Goal: Check status: Check status

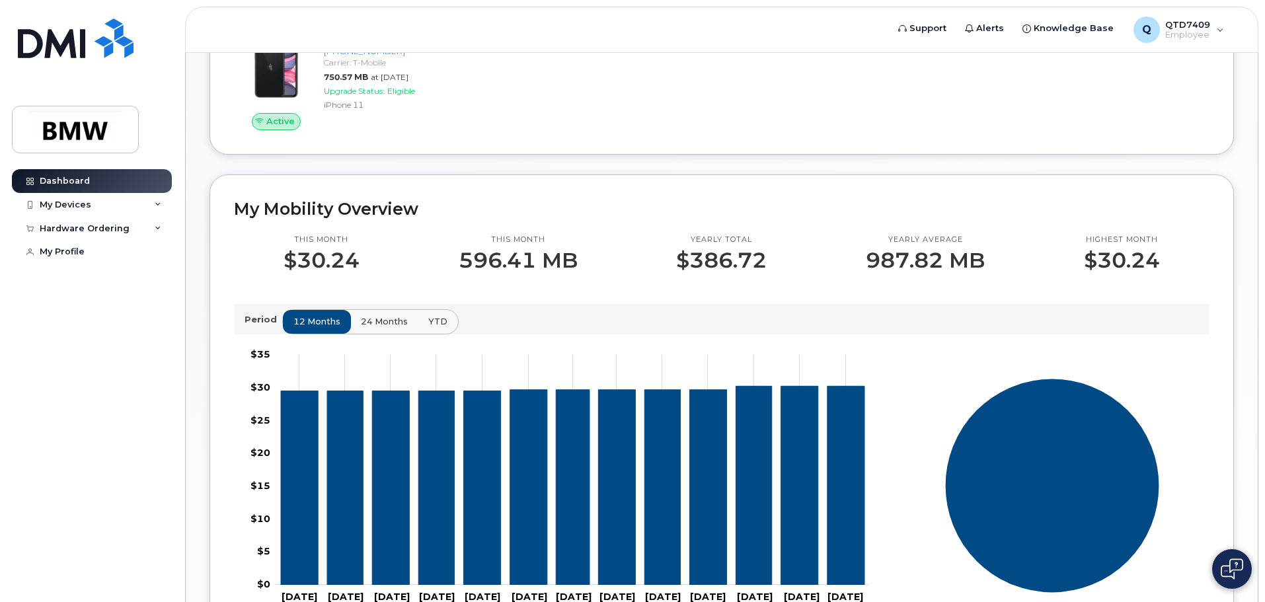
scroll to position [205, 0]
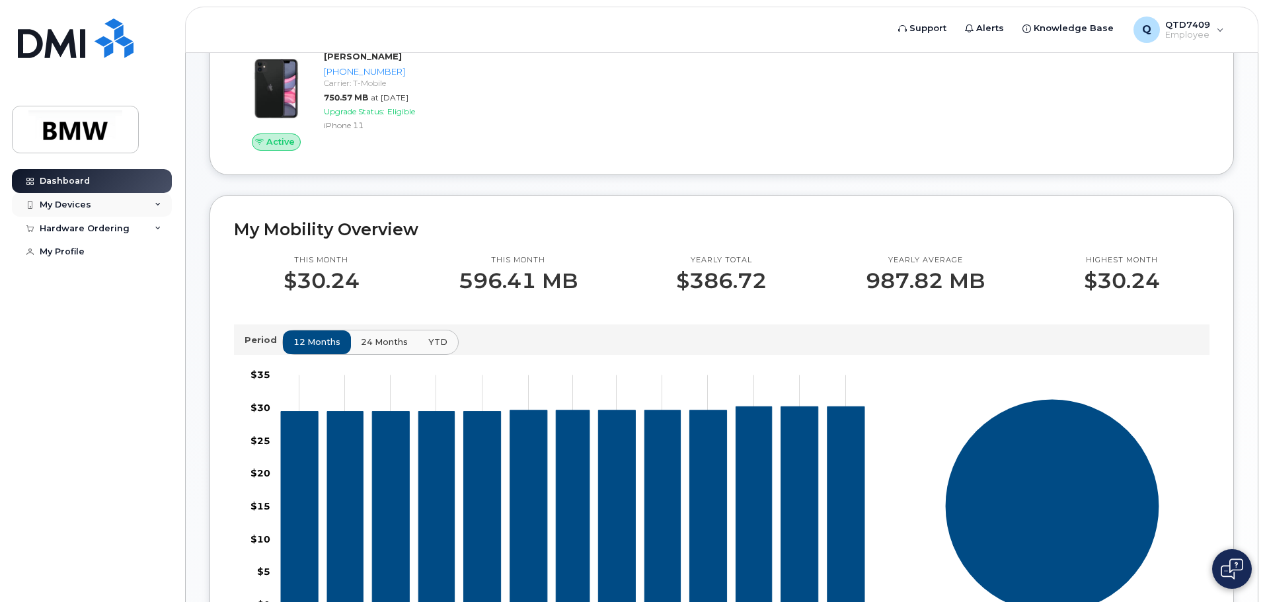
click at [82, 209] on div "My Devices" at bounding box center [66, 205] width 52 height 11
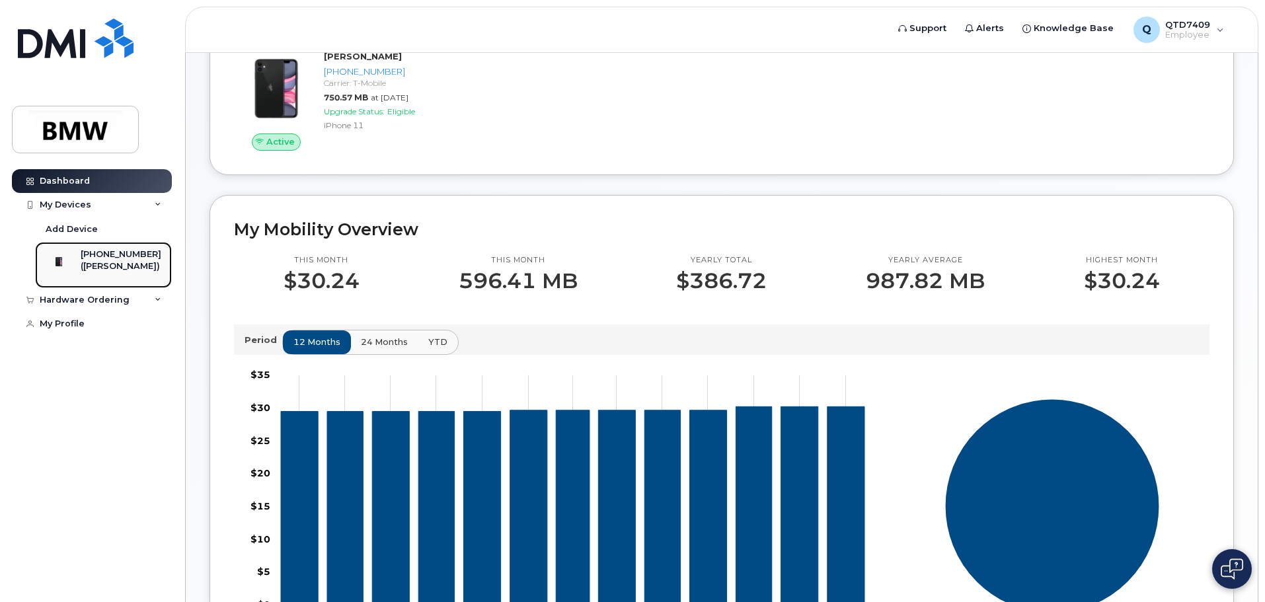
click at [111, 272] on div "([PERSON_NAME])" at bounding box center [121, 266] width 81 height 12
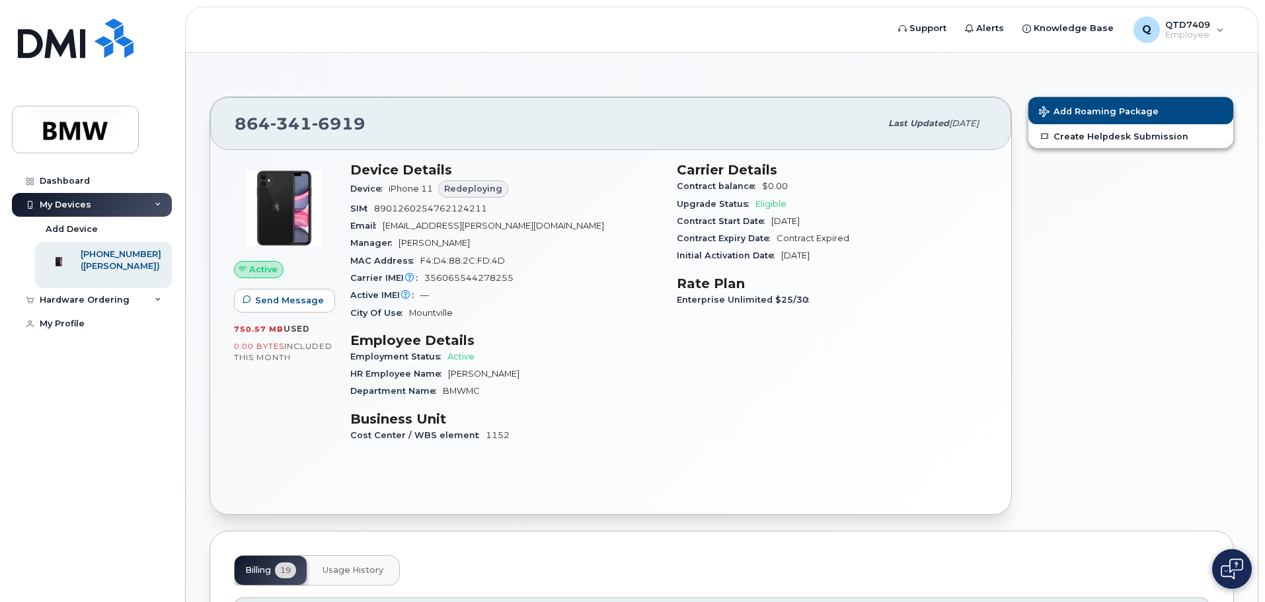
click at [888, 126] on span "Last updated" at bounding box center [918, 123] width 61 height 10
click at [758, 181] on span "Contract balance" at bounding box center [719, 186] width 85 height 10
click at [772, 208] on span "Eligible" at bounding box center [770, 204] width 31 height 10
click at [490, 189] on span "Redeploying" at bounding box center [473, 188] width 58 height 13
click at [504, 287] on div "Active IMEI Active IMEI is refreshed daily with a delay of up to 48 hours follo…" at bounding box center [505, 295] width 311 height 17
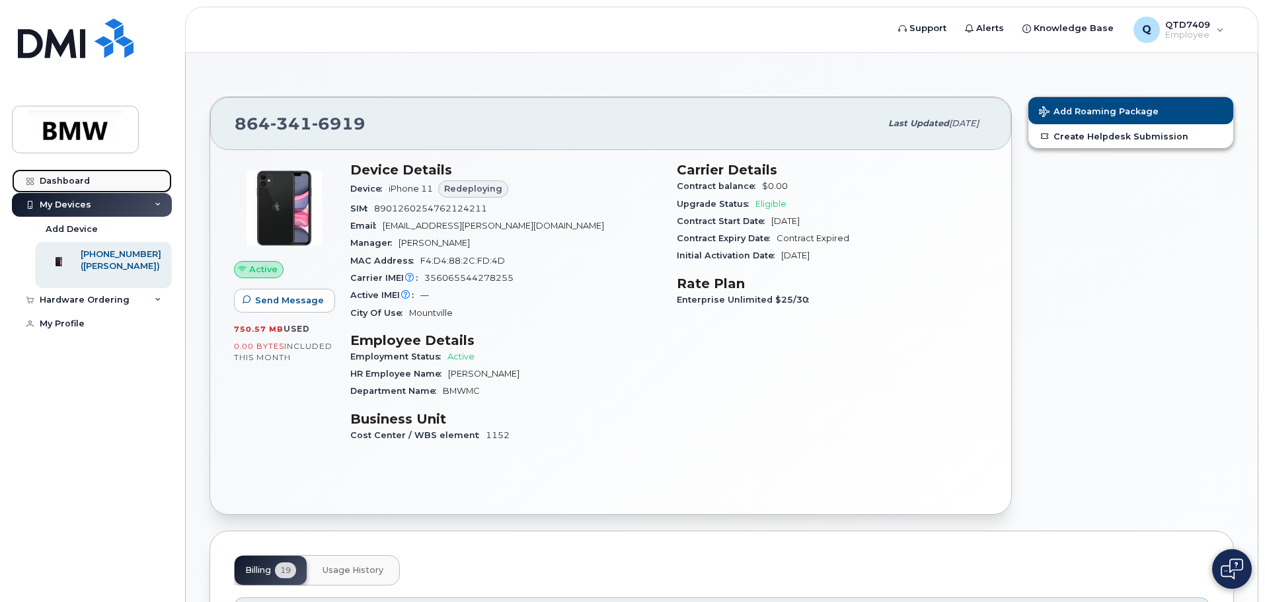
click at [85, 186] on link "Dashboard" at bounding box center [92, 181] width 160 height 24
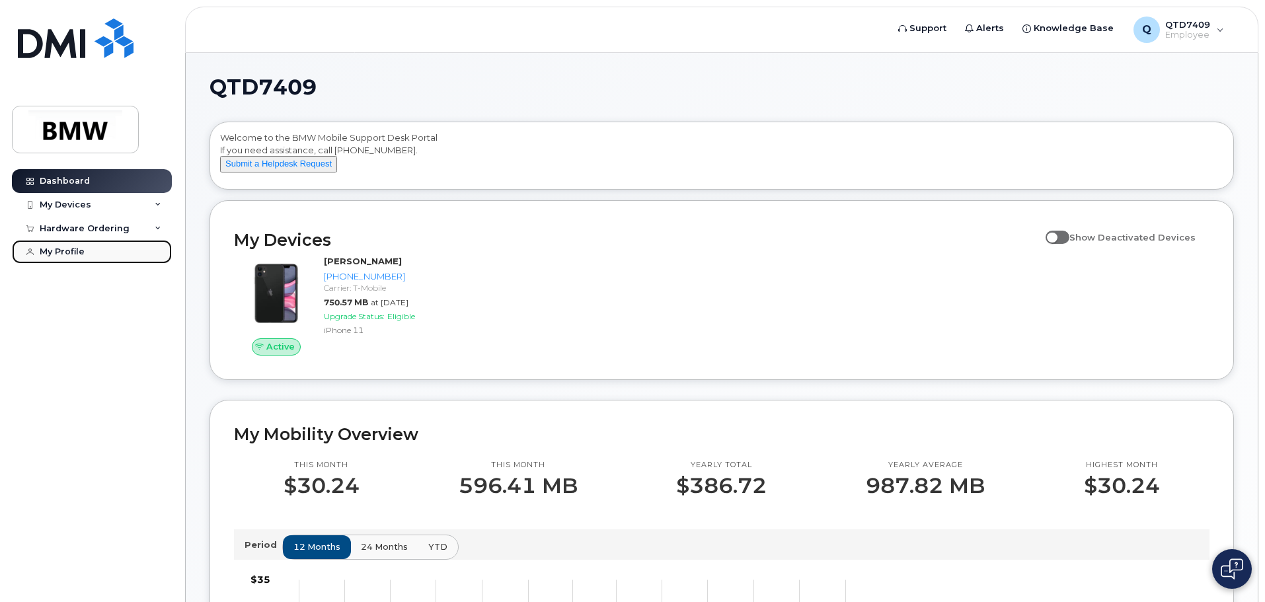
click at [69, 241] on link "My Profile" at bounding box center [92, 252] width 160 height 24
click at [102, 225] on div "Hardware Ordering" at bounding box center [85, 228] width 90 height 11
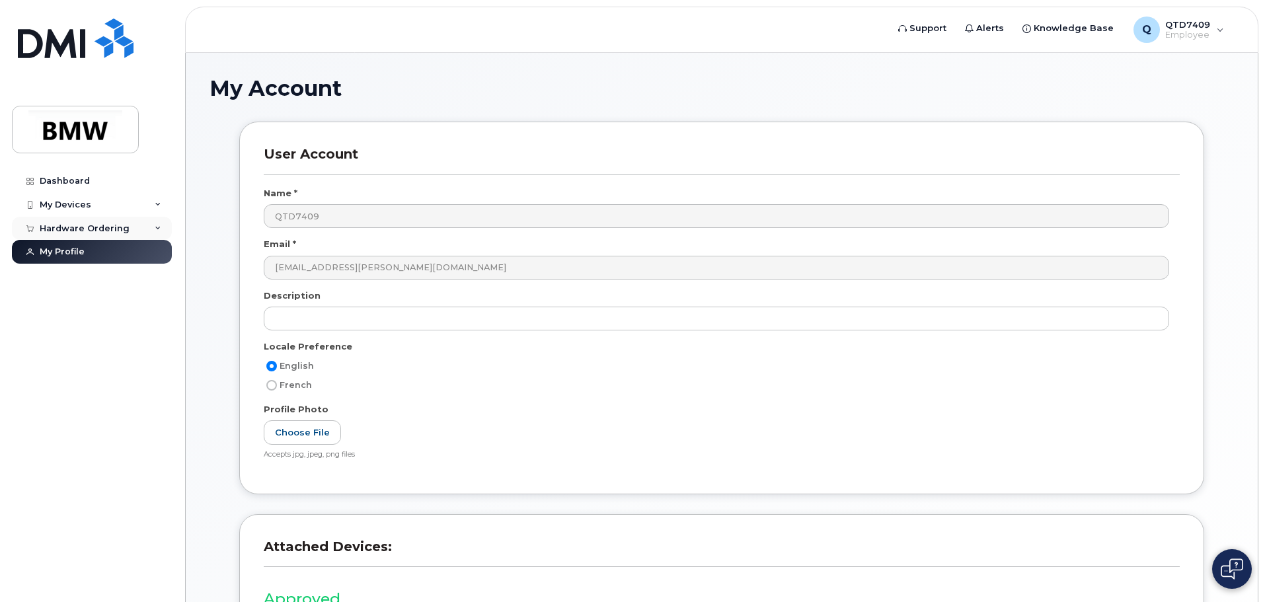
click at [90, 229] on div "Hardware Ordering" at bounding box center [85, 228] width 90 height 11
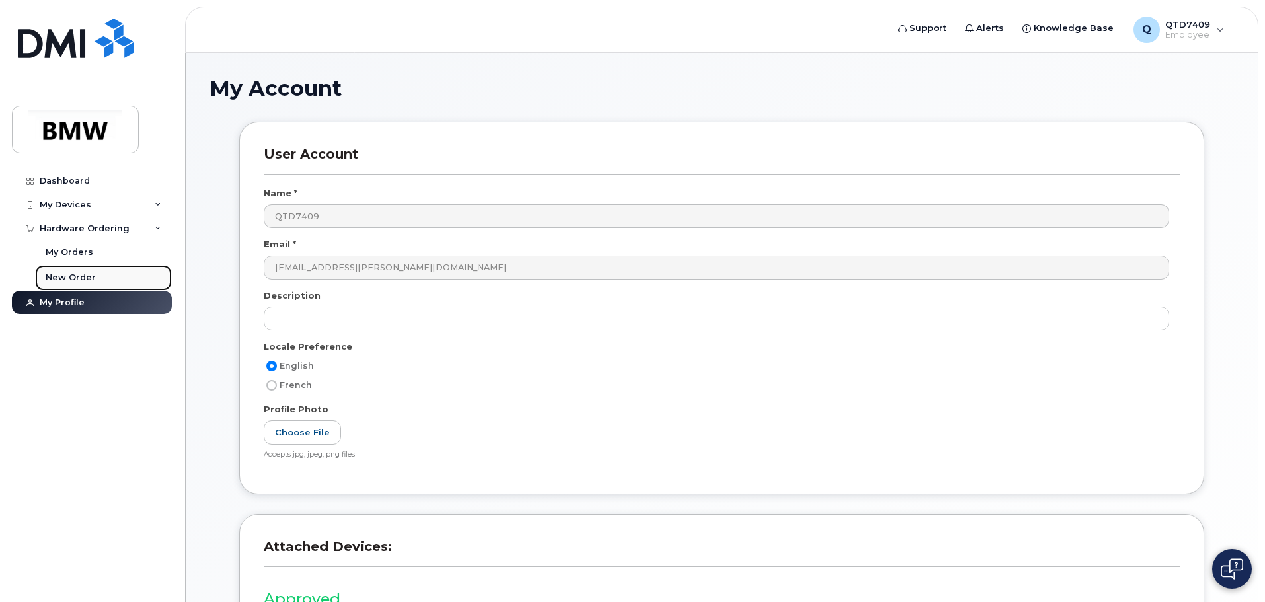
click at [79, 276] on div "New Order" at bounding box center [71, 278] width 50 height 12
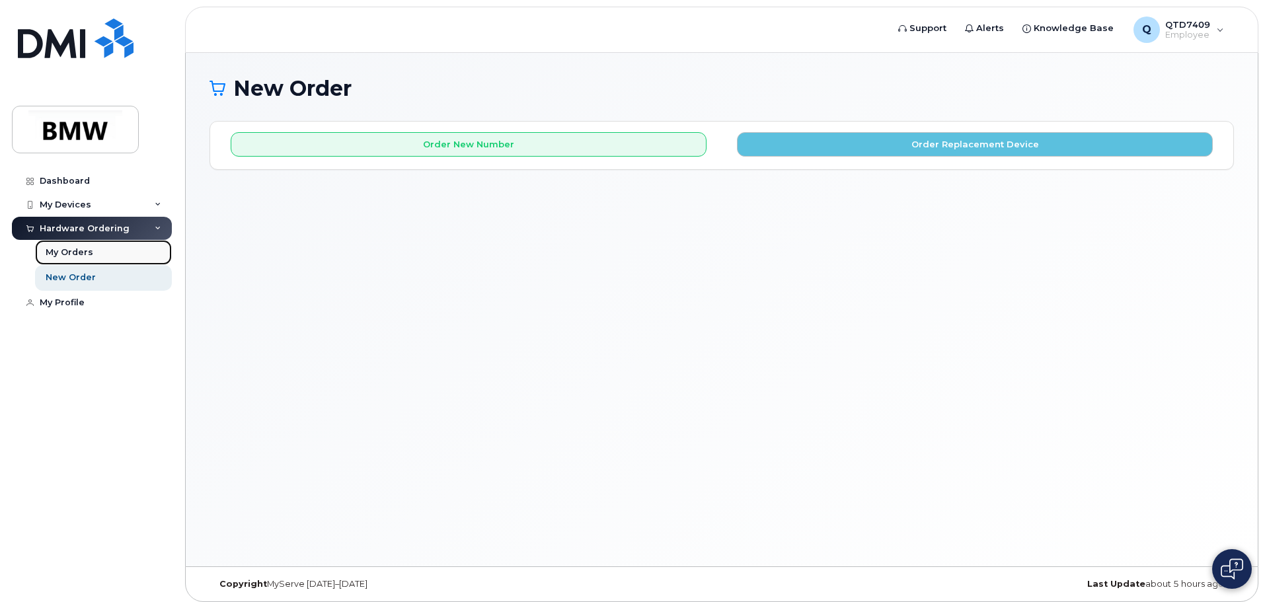
click at [96, 258] on link "My Orders" at bounding box center [103, 252] width 137 height 25
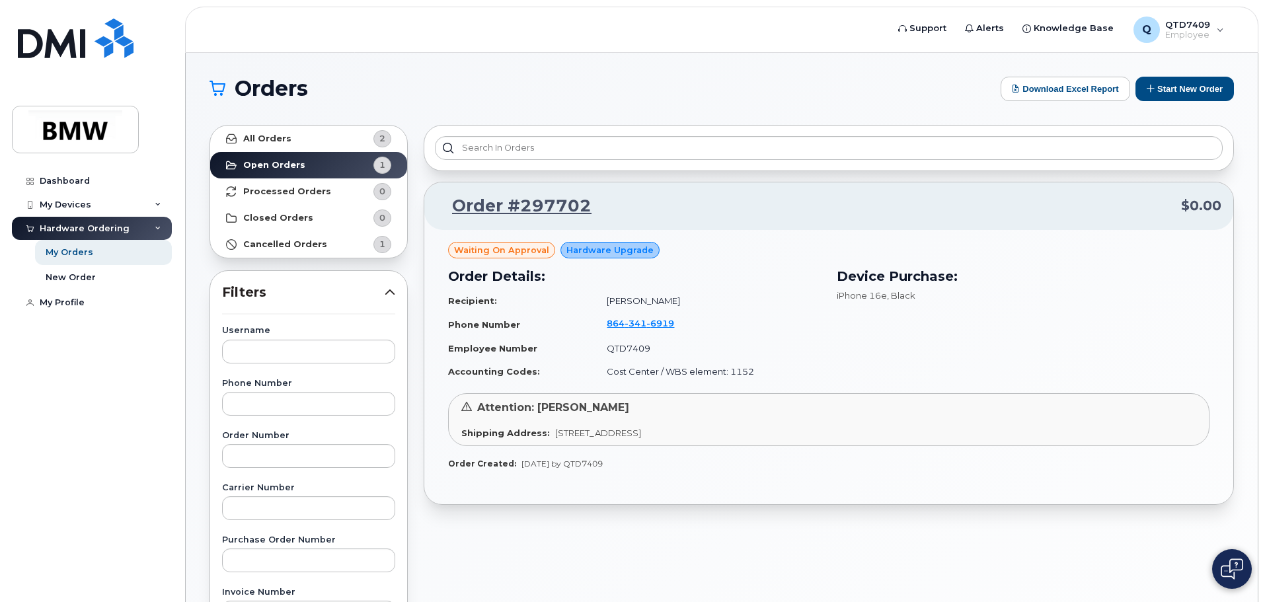
click at [550, 258] on div "Waiting On Approval Hardware Upgrade Order Details: Recipient: Nathalia Loaiza …" at bounding box center [828, 316] width 761 height 149
click at [521, 247] on span "Waiting On Approval" at bounding box center [501, 250] width 95 height 13
drag, startPoint x: 848, startPoint y: 285, endPoint x: 856, endPoint y: 287, distance: 7.5
click at [849, 285] on h3 "Device Purchase:" at bounding box center [1023, 276] width 373 height 20
click at [570, 472] on div "Waiting On Approval Hardware Upgrade Order Details: Recipient: Nathalia Loaiza …" at bounding box center [828, 367] width 809 height 275
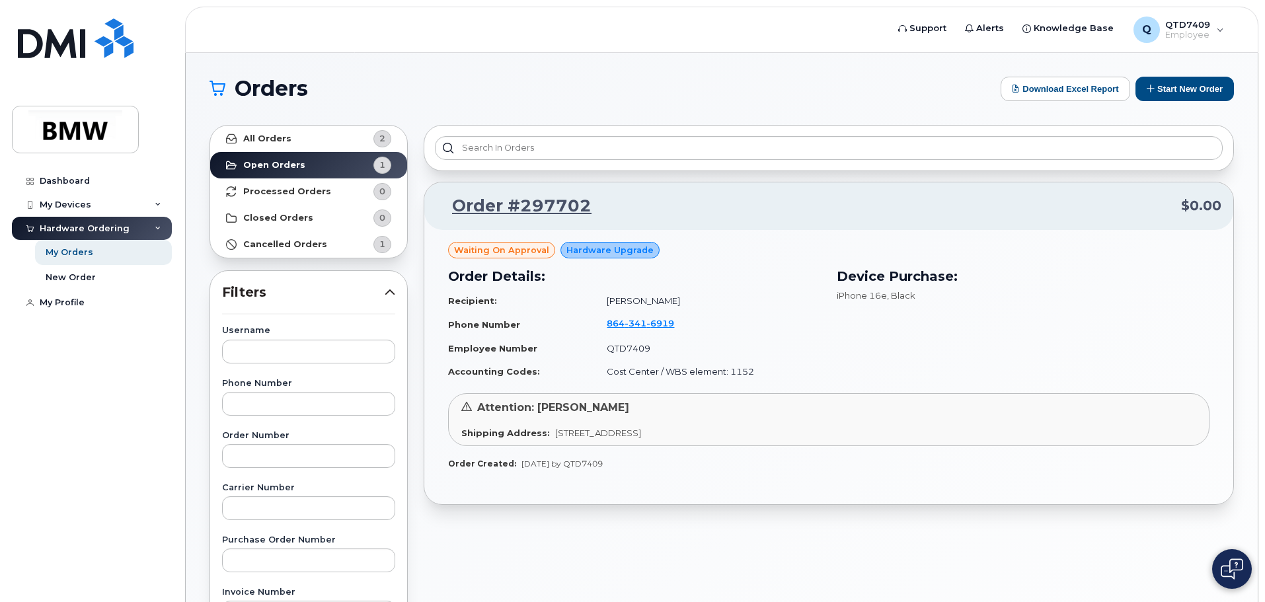
drag, startPoint x: 509, startPoint y: 240, endPoint x: 759, endPoint y: 227, distance: 250.8
click at [513, 240] on div "Waiting On Approval Hardware Upgrade Order Details: Recipient: Nathalia Loaiza …" at bounding box center [828, 367] width 809 height 275
click at [512, 203] on link "Order #297702" at bounding box center [513, 206] width 155 height 24
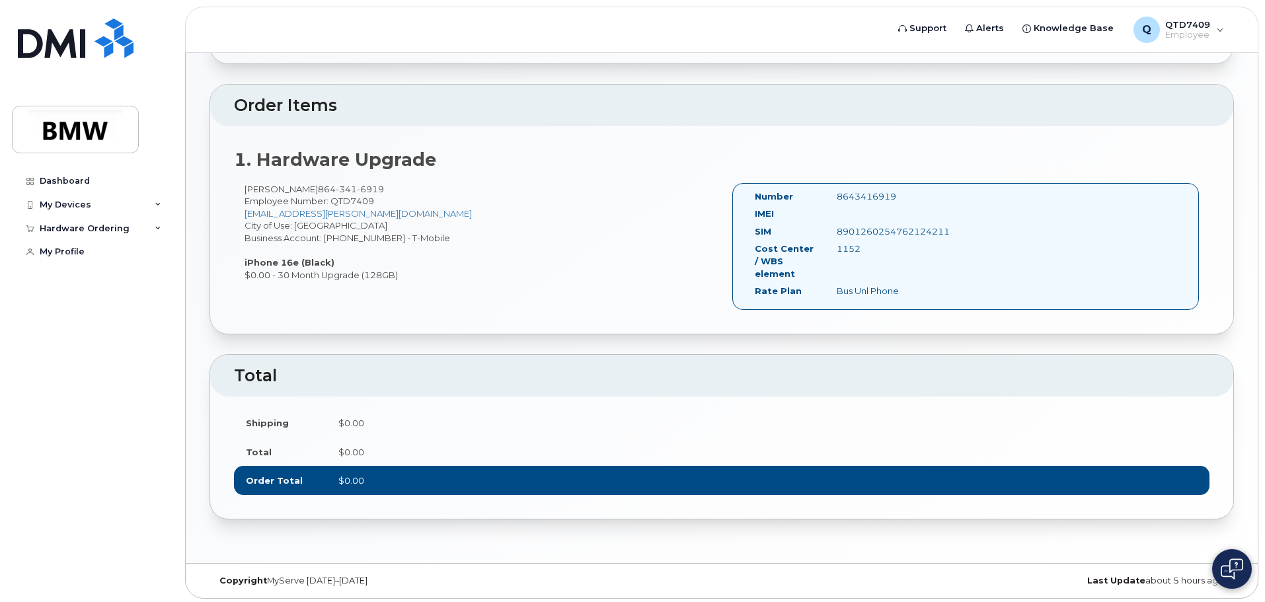
scroll to position [303, 0]
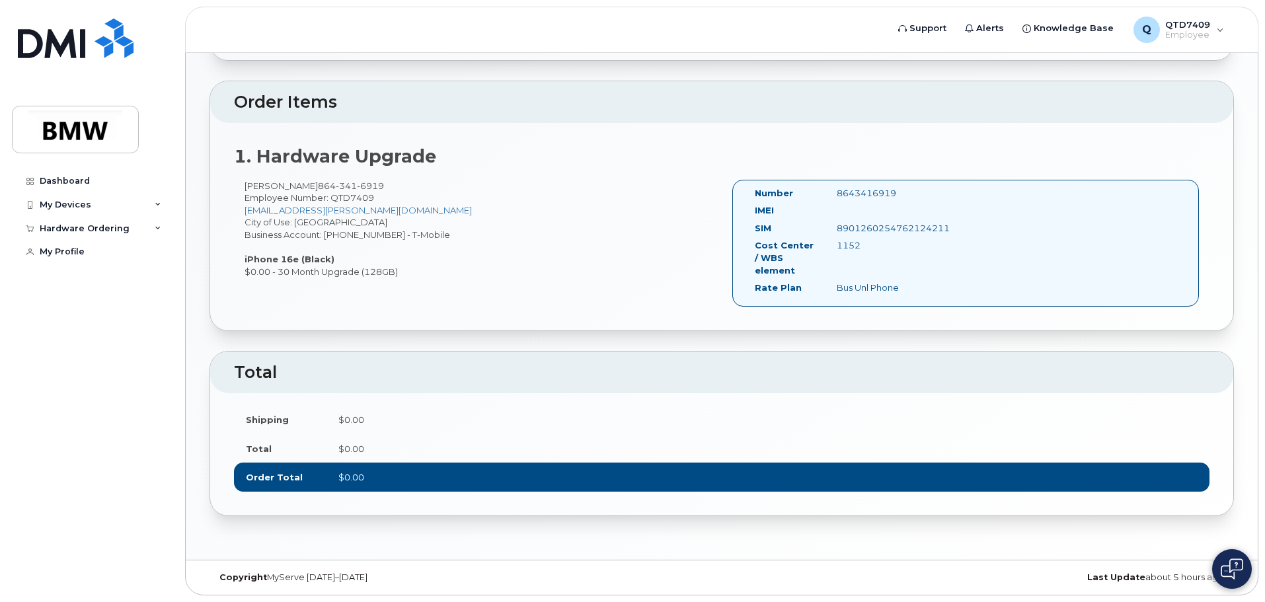
drag, startPoint x: 834, startPoint y: 288, endPoint x: 937, endPoint y: 290, distance: 103.1
click at [937, 290] on div "Number 8643416919 IMEI SIM 8901260254762124211 Cost Center / WBS element 1152 R…" at bounding box center [965, 243] width 467 height 127
click at [539, 461] on td "$0.00" at bounding box center [767, 448] width 883 height 29
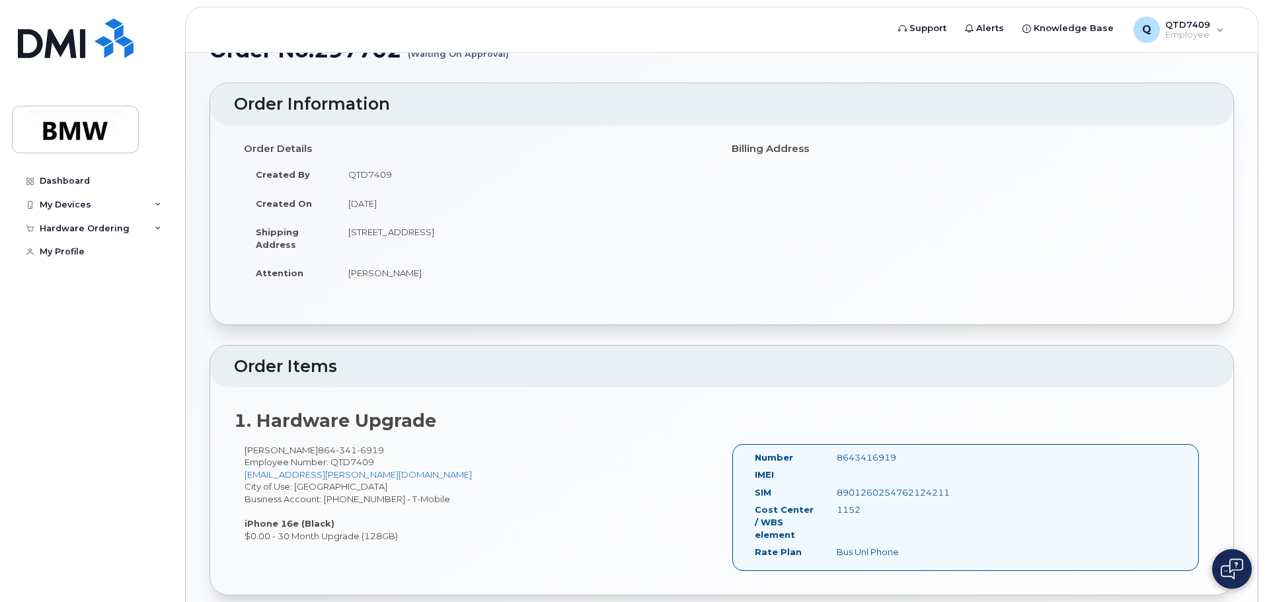
click at [451, 465] on div "Nathalia Loaiza 864 341 6919 Employee Number: QTD7409 nathalia.nl.loaiza@bmwmc.…" at bounding box center [478, 493] width 488 height 98
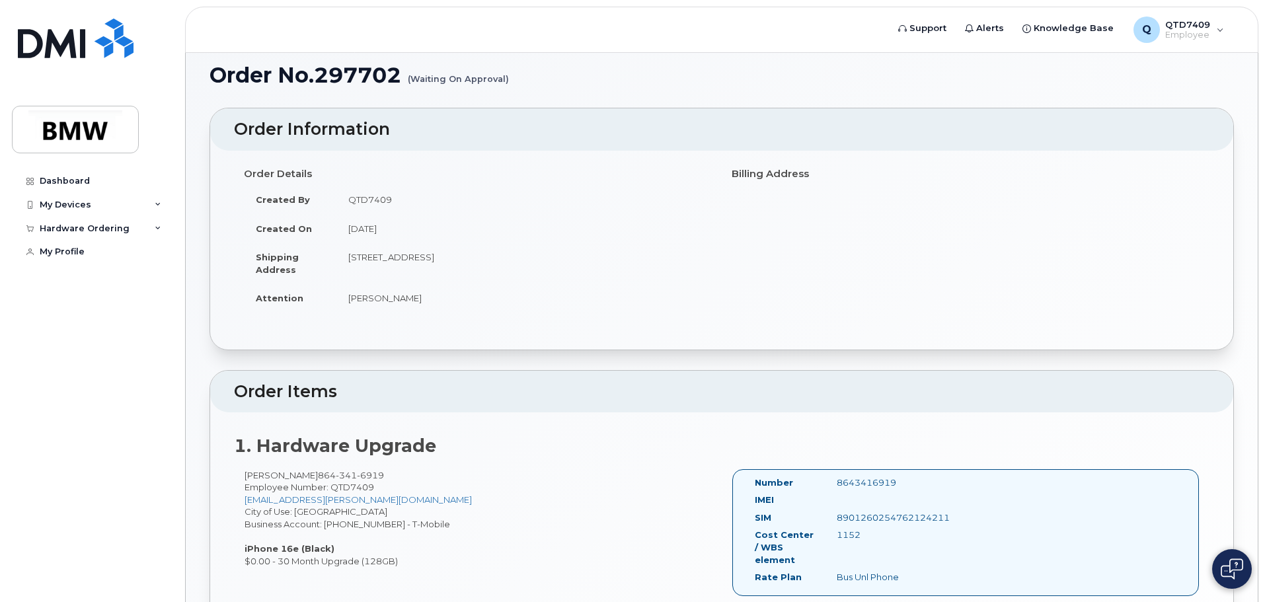
scroll to position [0, 0]
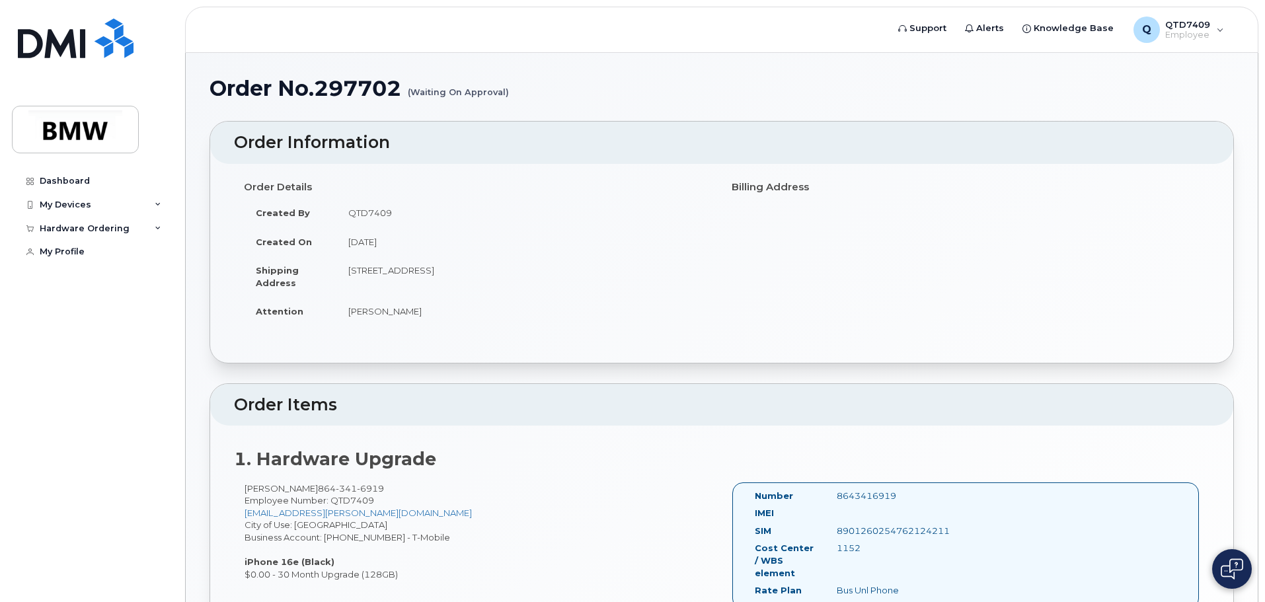
click at [446, 295] on td "319 Loxley Dr, Simpsonville, SC, 29680, USA" at bounding box center [523, 276] width 375 height 41
click at [1045, 30] on span "Knowledge Base" at bounding box center [1073, 28] width 80 height 13
click at [574, 336] on div "Order Details Created By QTD7409 Created On August 7, 2025 Shipping Address 319…" at bounding box center [478, 257] width 488 height 162
click at [1070, 30] on span "Knowledge Base" at bounding box center [1073, 28] width 80 height 13
click at [157, 199] on div "My Devices" at bounding box center [92, 205] width 160 height 24
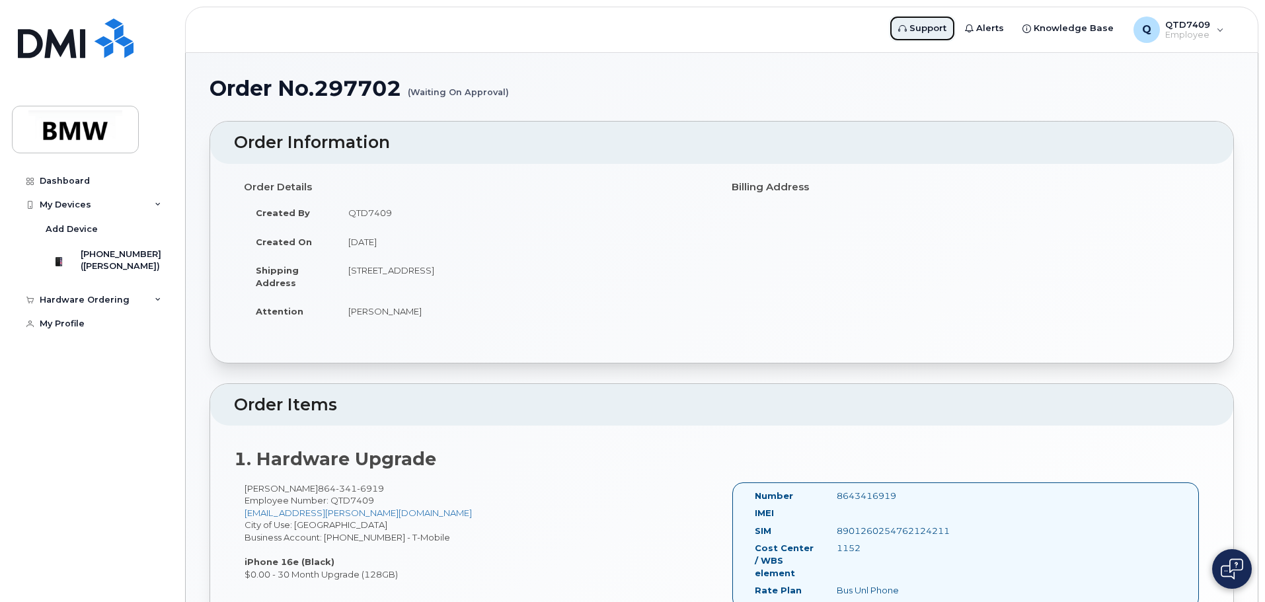
click at [936, 28] on span "Support" at bounding box center [927, 28] width 37 height 13
click at [1175, 45] on header "Support Alerts Knowledge Base Q QTD7409 Employee English Français Sign out" at bounding box center [721, 30] width 1073 height 46
click at [1189, 26] on span "QTD7409" at bounding box center [1187, 24] width 45 height 11
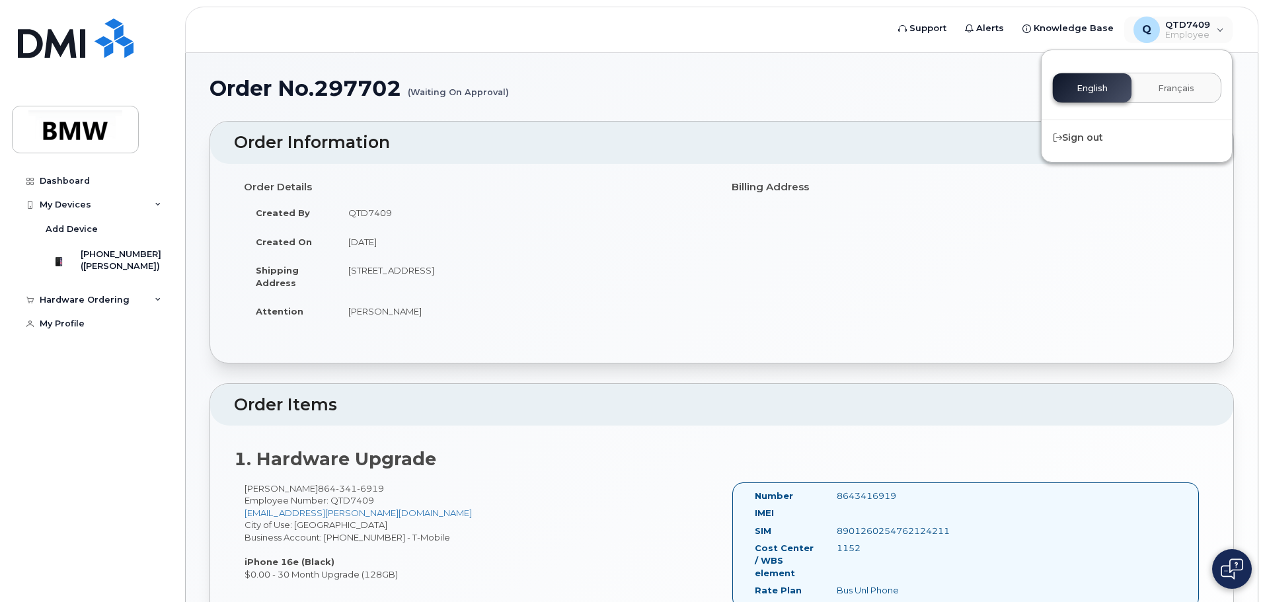
click at [688, 274] on td "319 Loxley Dr, Simpsonville, SC, 29680, USA" at bounding box center [523, 276] width 375 height 41
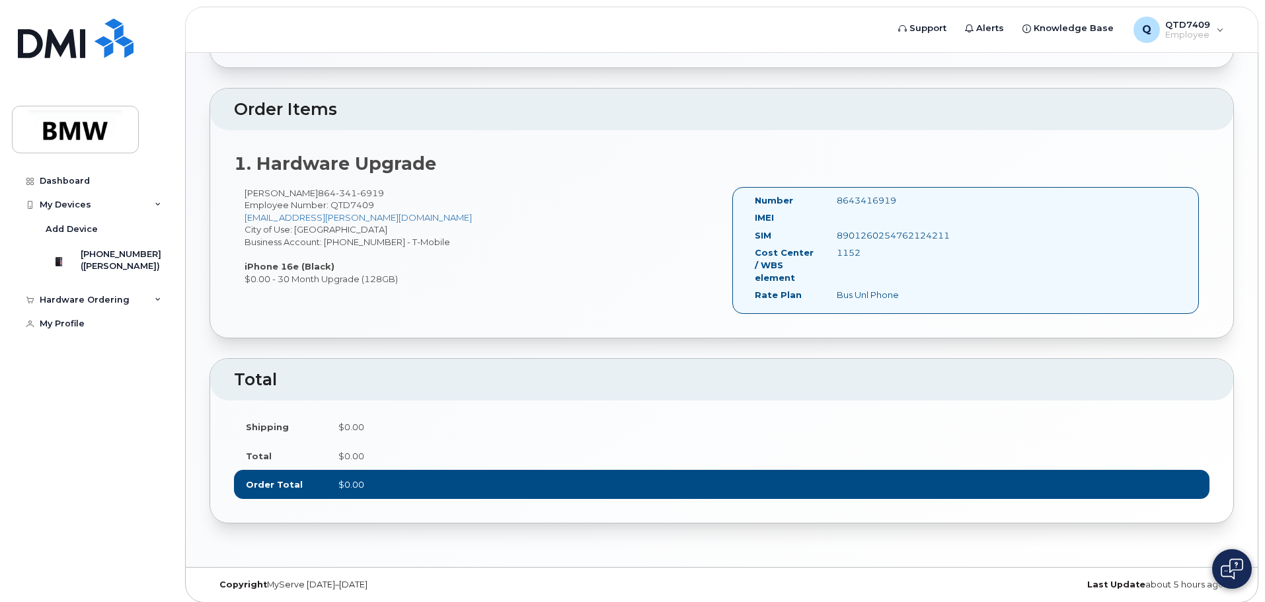
scroll to position [303, 0]
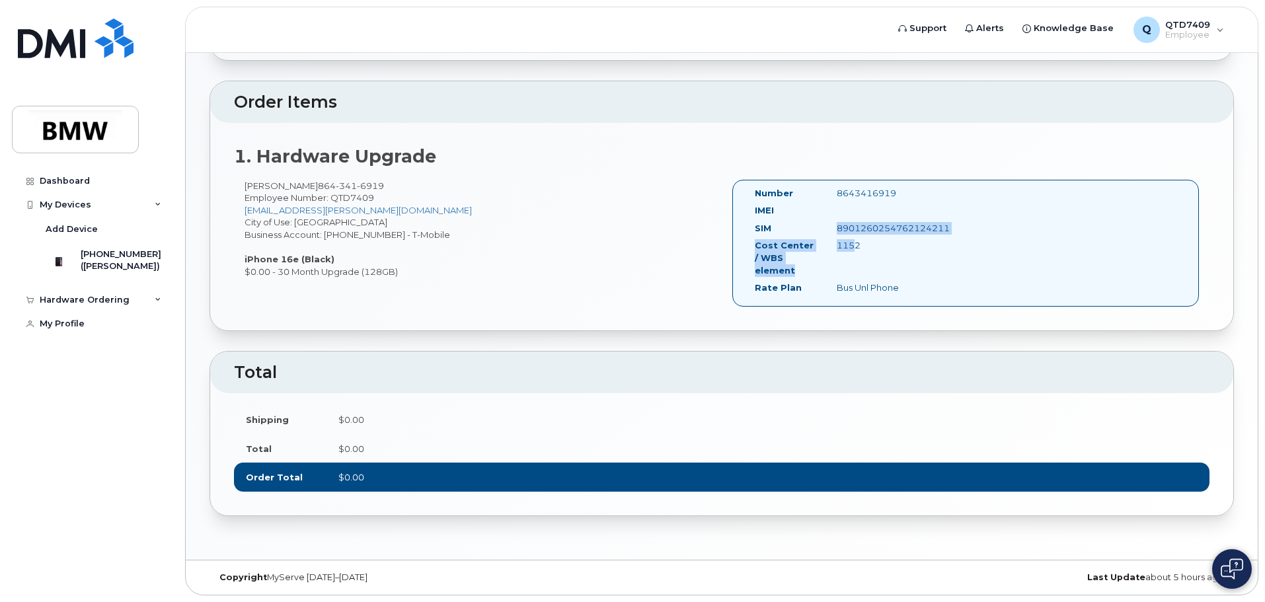
drag, startPoint x: 786, startPoint y: 235, endPoint x: 845, endPoint y: 272, distance: 70.4
click at [845, 272] on div "Number 8643416919 IMEI SIM 8901260254762124211 Cost Center / WBS element 1152 R…" at bounding box center [843, 243] width 196 height 112
click at [855, 303] on div "Number 8643416919 IMEI SIM 8901260254762124211 Cost Center / WBS element 1152 R…" at bounding box center [965, 243] width 467 height 127
click at [852, 287] on div "Bus Unl Phone" at bounding box center [884, 287] width 114 height 13
click at [61, 192] on div "Dashboard My Devices Add Device 864-341-6919 (Nathalia Loaiza) Hardware Orderin…" at bounding box center [93, 375] width 163 height 413
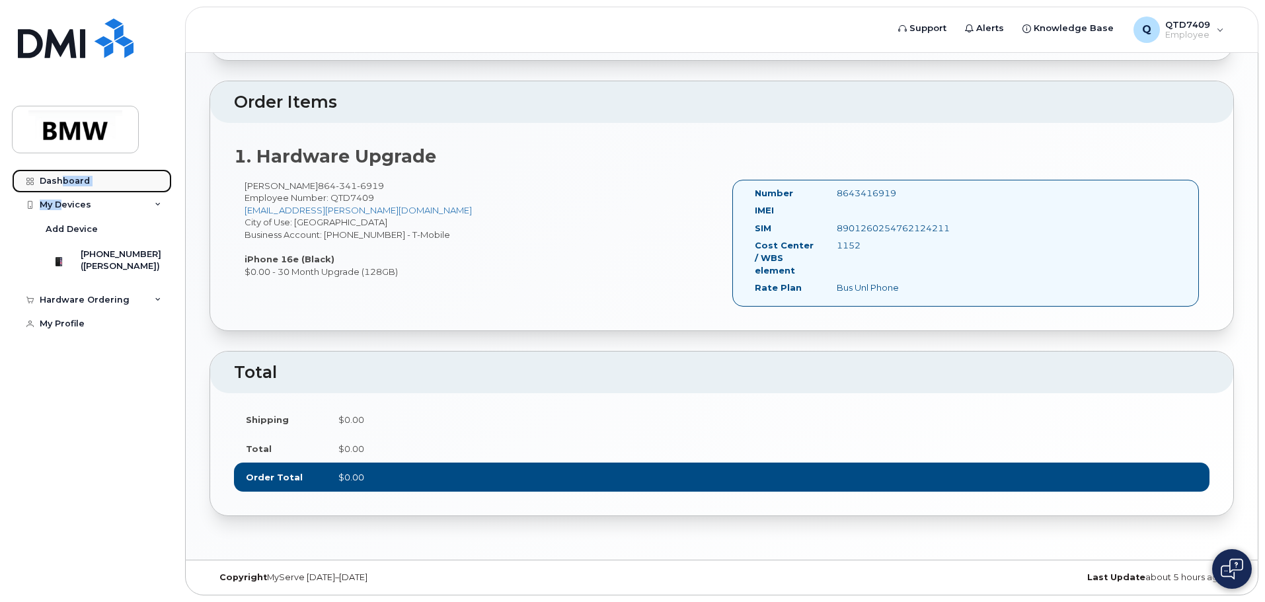
click at [61, 181] on div "Dashboard" at bounding box center [65, 181] width 50 height 11
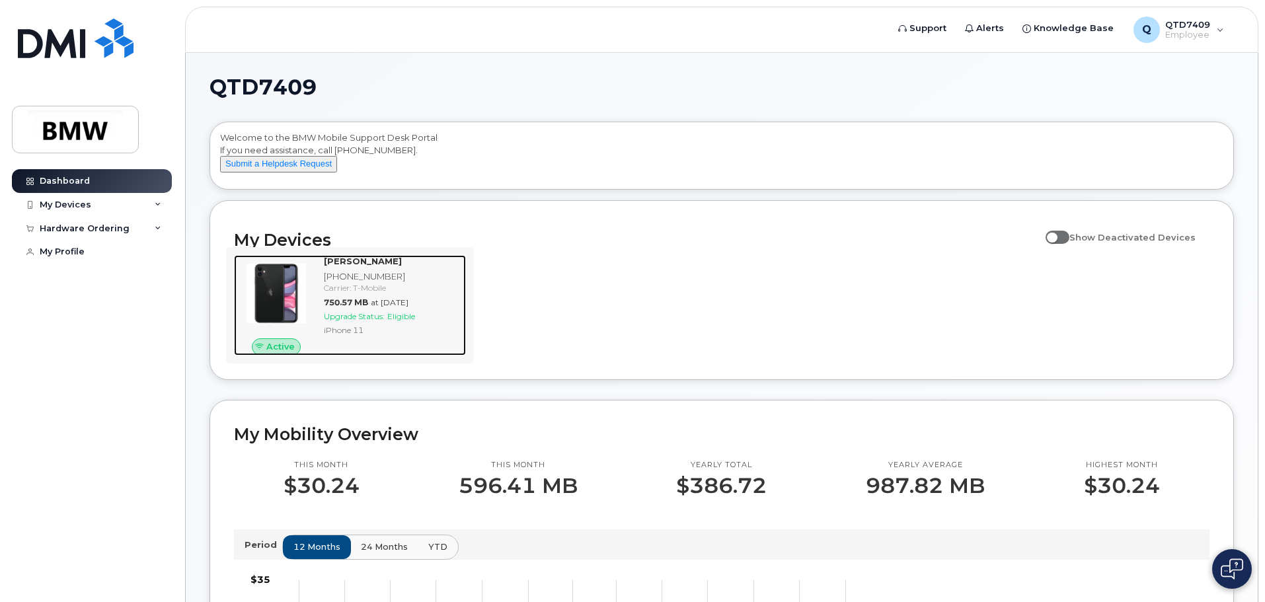
click at [400, 336] on div "iPhone 11" at bounding box center [392, 329] width 137 height 11
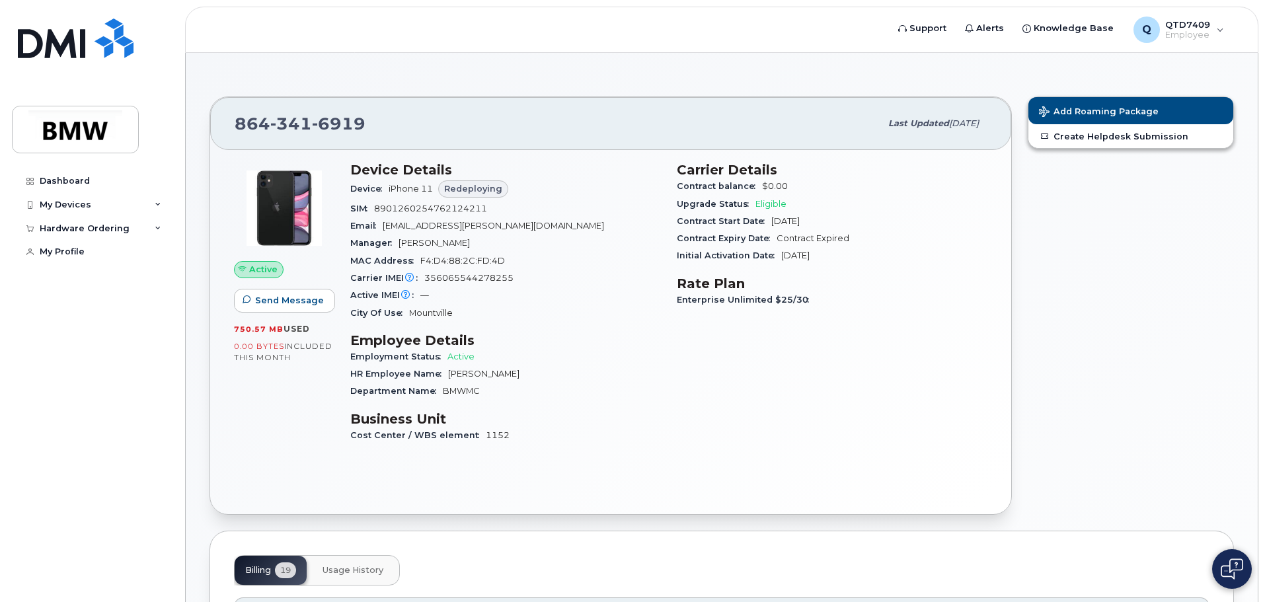
click at [462, 182] on span "Redeploying" at bounding box center [473, 188] width 58 height 13
click at [315, 297] on span "Send Message" at bounding box center [289, 300] width 69 height 13
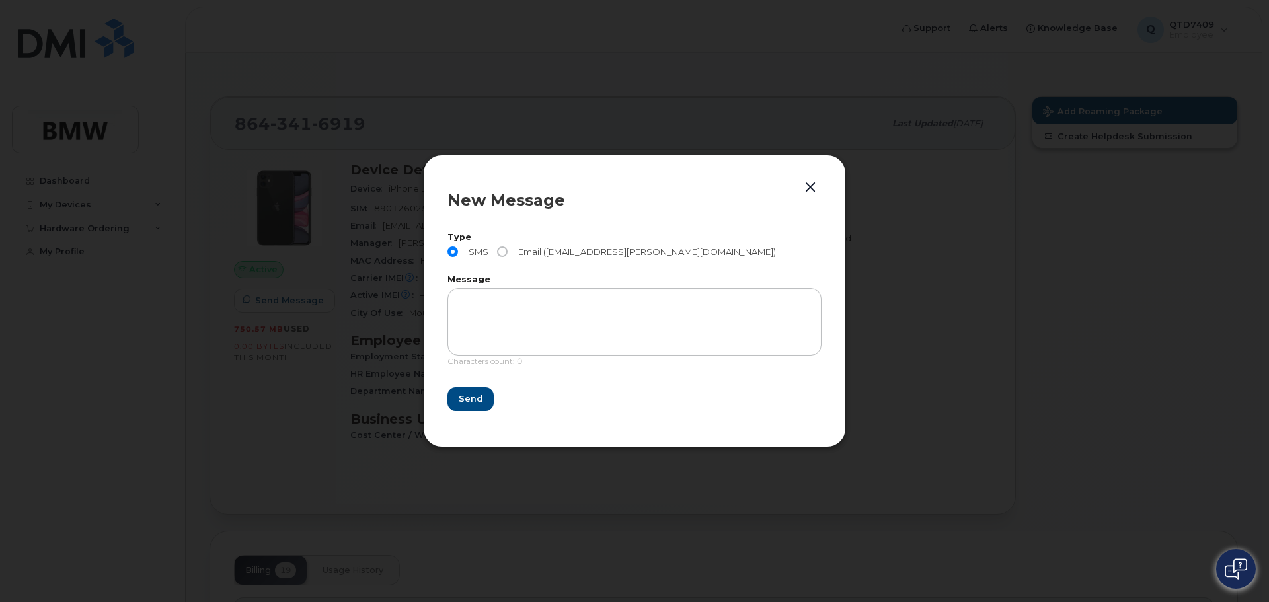
click at [813, 182] on button "button" at bounding box center [810, 187] width 20 height 19
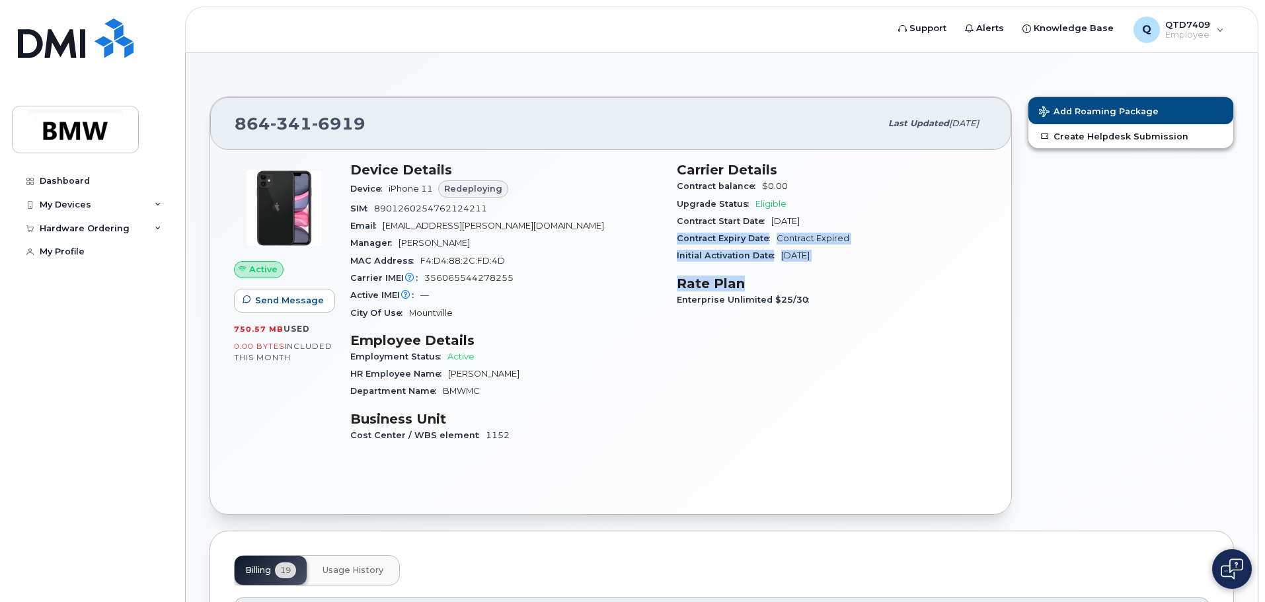
drag, startPoint x: 679, startPoint y: 239, endPoint x: 848, endPoint y: 280, distance: 174.1
click at [848, 280] on div "Carrier Details Contract balance $0.00 Upgrade Status Eligible Contract Start D…" at bounding box center [832, 308] width 326 height 309
click at [830, 297] on div "Enterprise Unlimited $25/30" at bounding box center [832, 299] width 311 height 17
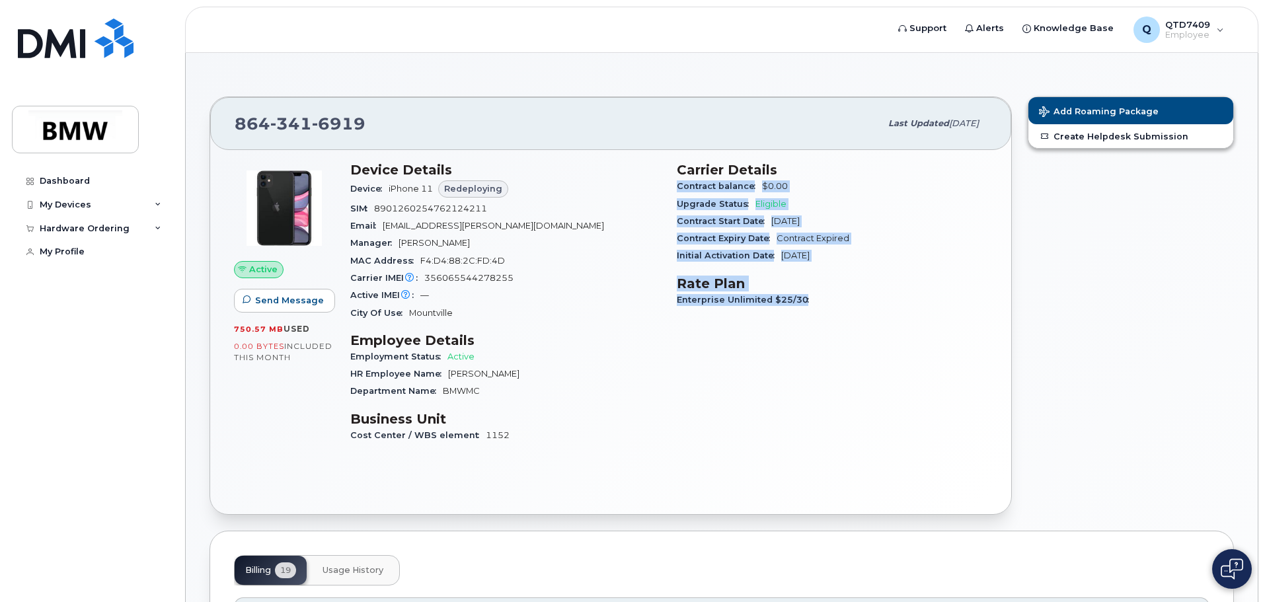
drag, startPoint x: 807, startPoint y: 307, endPoint x: 671, endPoint y: 187, distance: 181.6
click at [671, 187] on div "Carrier Details Contract balance $0.00 Upgrade Status Eligible Contract Start D…" at bounding box center [832, 308] width 326 height 309
drag, startPoint x: 497, startPoint y: 435, endPoint x: 323, endPoint y: 354, distance: 191.6
click at [323, 354] on div "Active Send Message 750.57 MB  used 0.00 Bytes  included this month Device Deta…" at bounding box center [610, 308] width 769 height 309
click at [591, 404] on div "Device Details Device iPhone 11 Redeploying SIM [TECHNICAL_ID] Email [EMAIL_ADD…" at bounding box center [505, 308] width 326 height 309
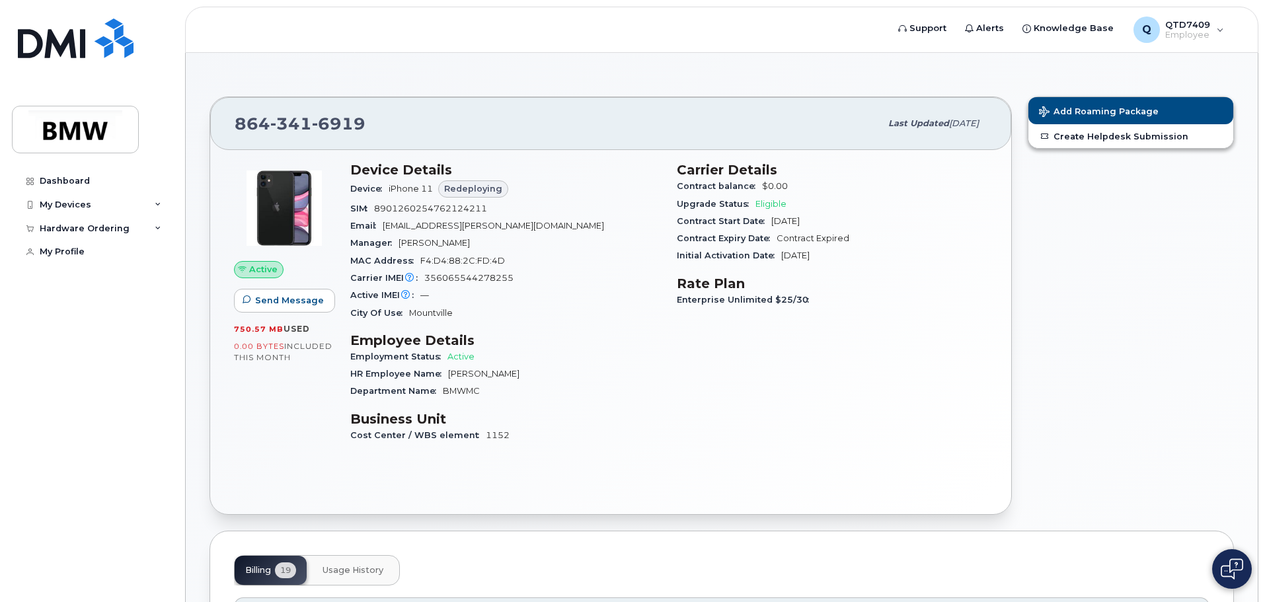
drag, startPoint x: 472, startPoint y: 243, endPoint x: 418, endPoint y: 326, distance: 99.1
click at [342, 242] on div "Active Send Message 750.57 MB  used 0.00 Bytes  included this month Device Deta…" at bounding box center [610, 308] width 769 height 309
click at [580, 369] on div "HR Employee Name [PERSON_NAME]" at bounding box center [505, 373] width 311 height 17
click at [83, 206] on div "My Devices" at bounding box center [66, 205] width 52 height 11
click at [95, 305] on div "Hardware Ordering" at bounding box center [85, 300] width 90 height 11
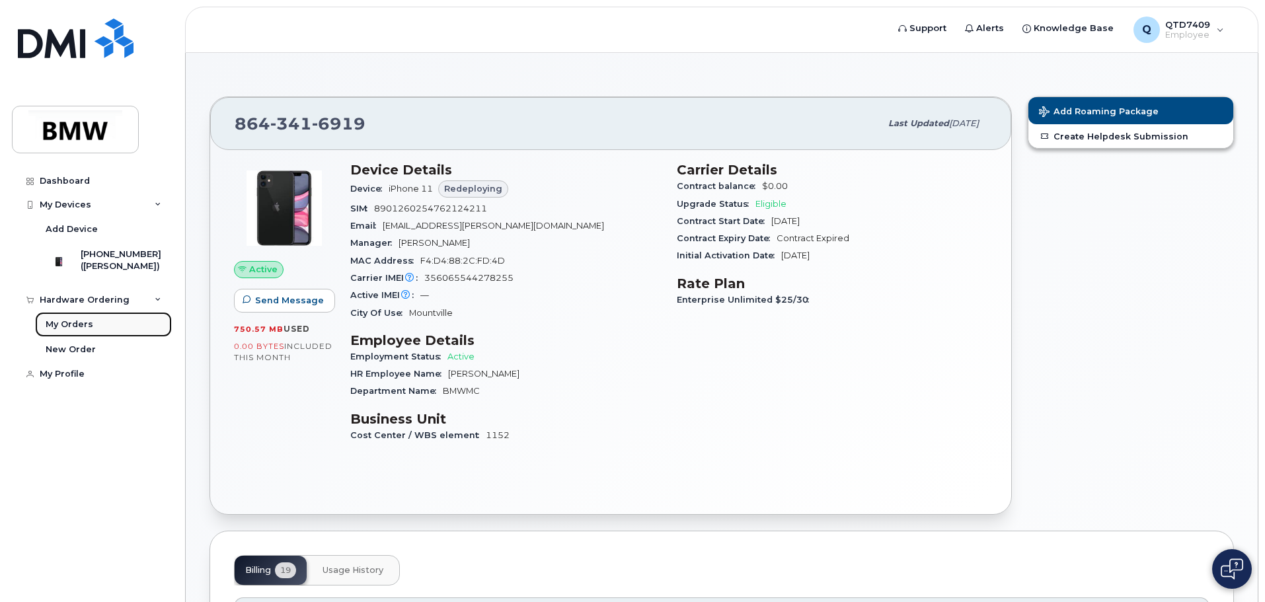
click at [70, 330] on div "My Orders" at bounding box center [70, 324] width 48 height 12
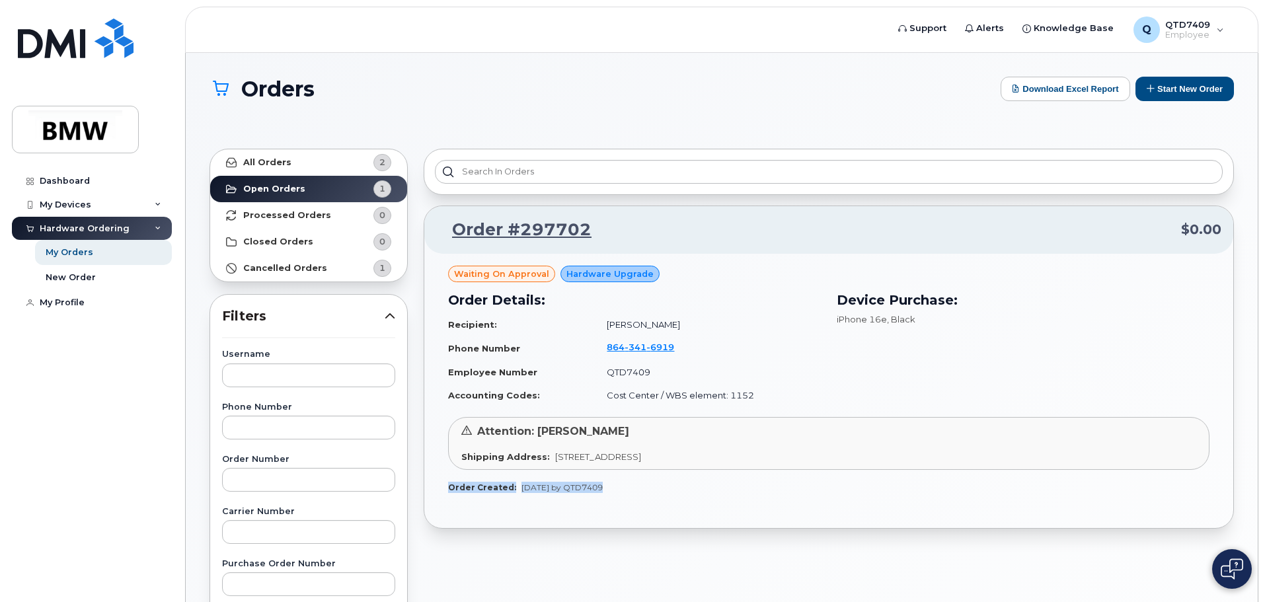
drag, startPoint x: 586, startPoint y: 494, endPoint x: 446, endPoint y: 492, distance: 140.1
click at [446, 492] on div "Waiting On Approval Hardware Upgrade Order Details: Recipient: [PERSON_NAME] Ph…" at bounding box center [828, 391] width 809 height 275
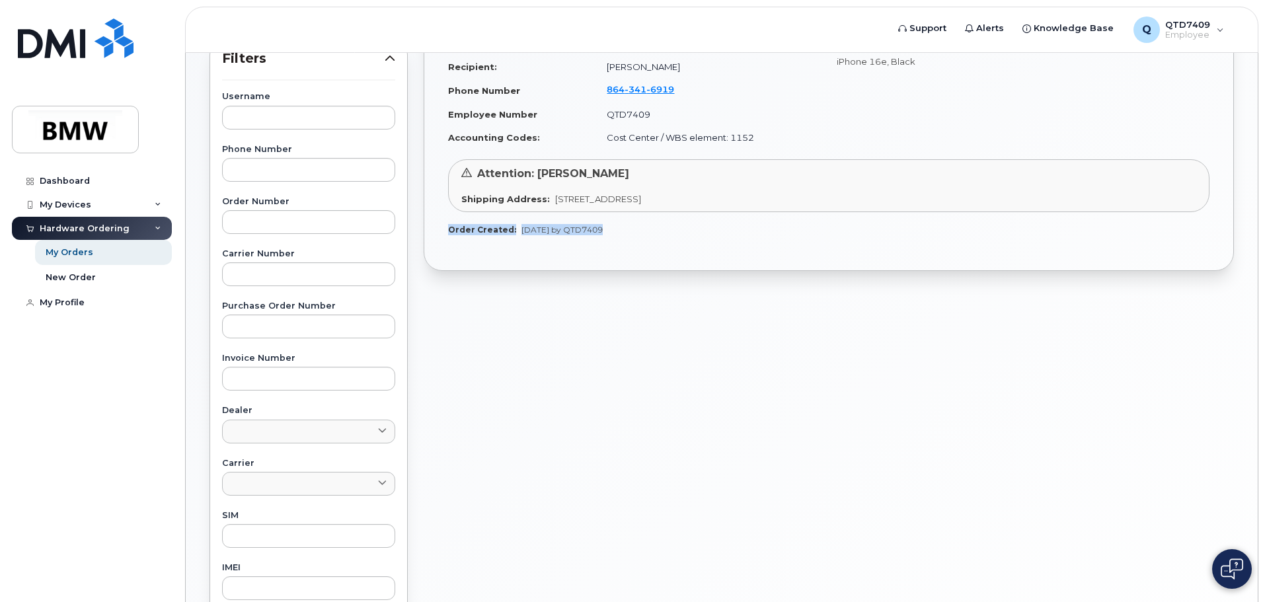
scroll to position [264, 0]
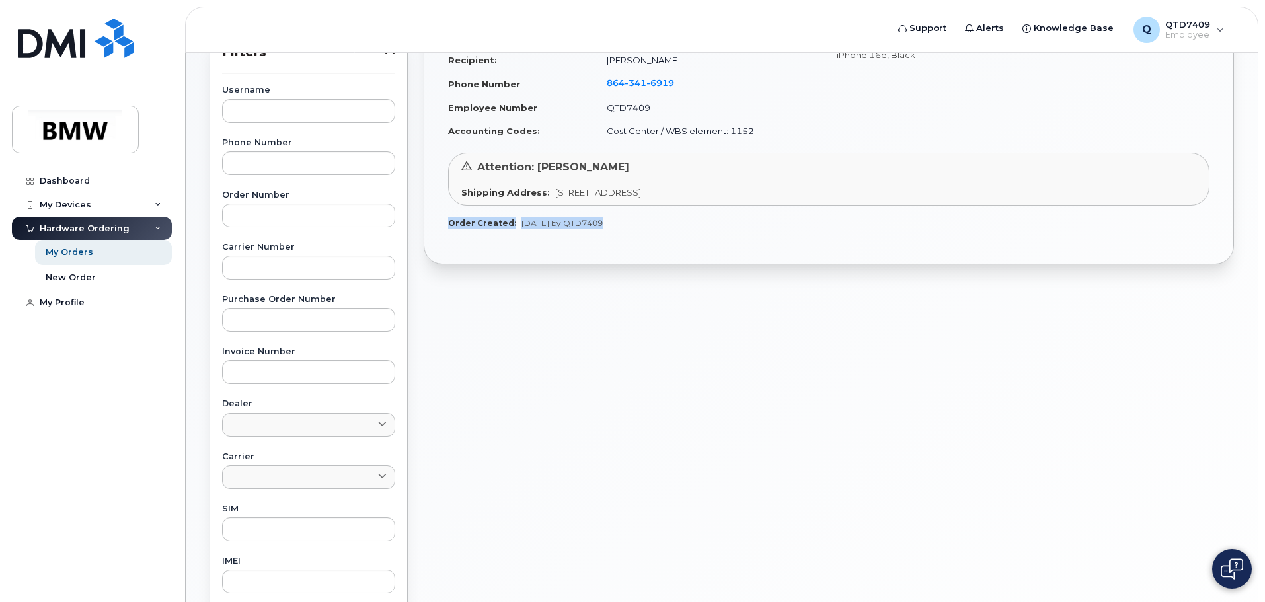
click at [618, 258] on div "Waiting On Approval Hardware Upgrade Order Details: Recipient: [PERSON_NAME] Ph…" at bounding box center [828, 126] width 809 height 275
drag, startPoint x: 562, startPoint y: 226, endPoint x: 436, endPoint y: 223, distance: 125.6
click at [436, 223] on div "Waiting On Approval Hardware Upgrade Order Details: Recipient: [PERSON_NAME] Ph…" at bounding box center [828, 126] width 809 height 275
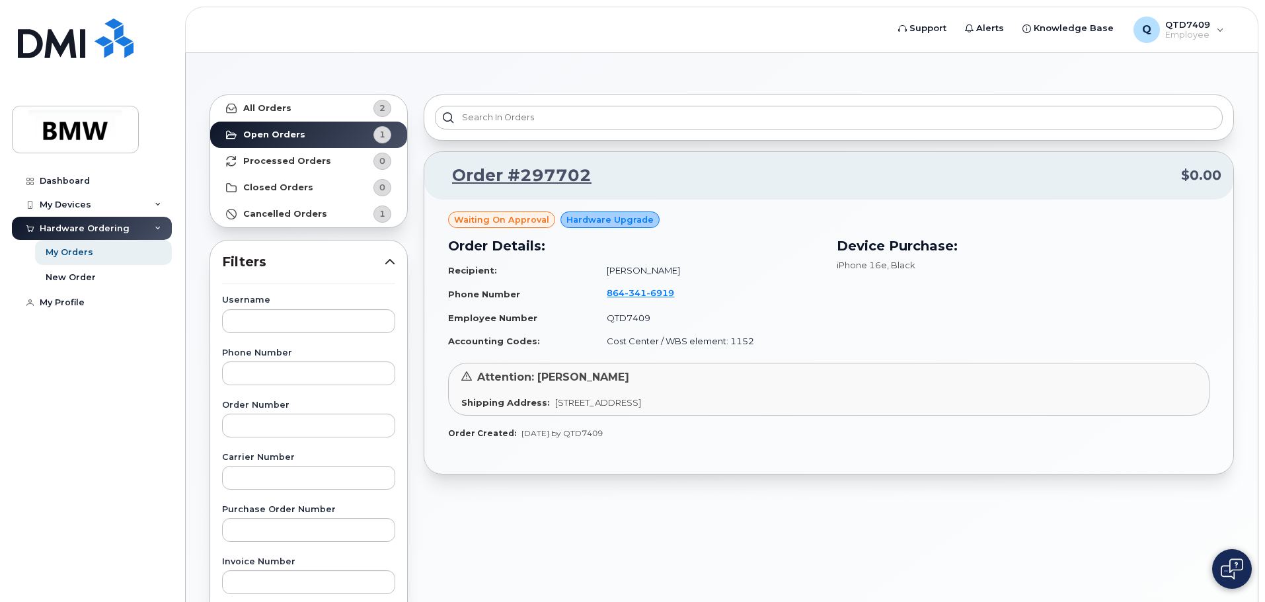
scroll to position [0, 0]
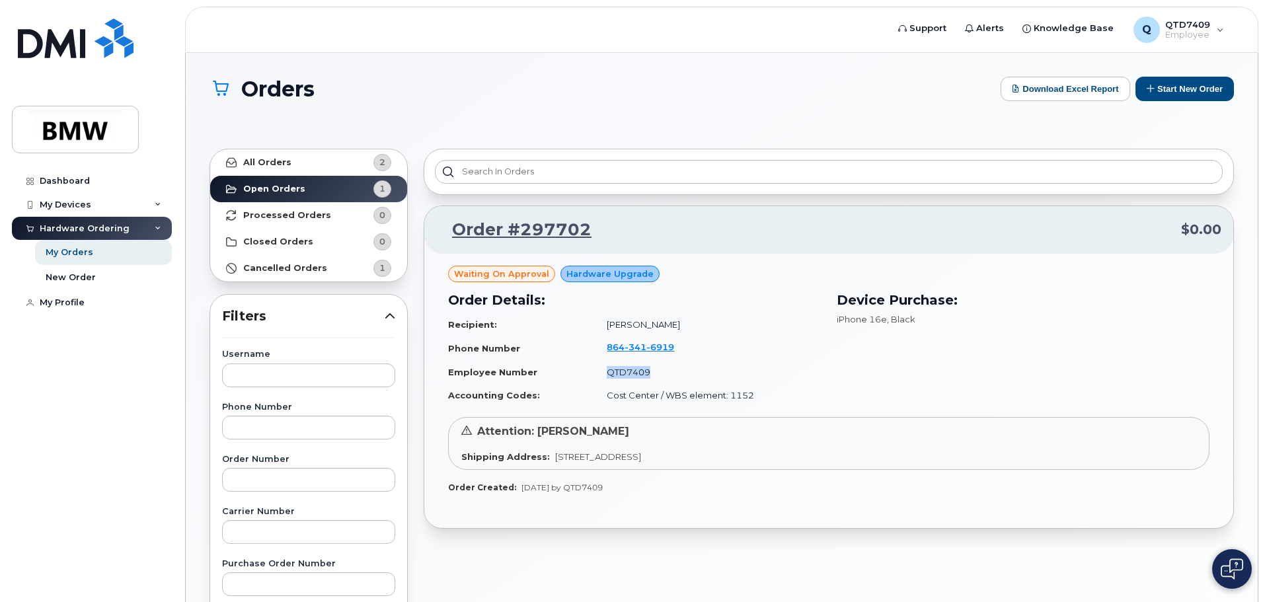
drag, startPoint x: 644, startPoint y: 376, endPoint x: 546, endPoint y: 347, distance: 101.4
click at [550, 369] on tr "Employee Number QTD7409" at bounding box center [634, 372] width 373 height 23
click at [506, 272] on span "Waiting On Approval" at bounding box center [501, 274] width 95 height 13
click at [634, 275] on span "Hardware Upgrade" at bounding box center [609, 274] width 87 height 13
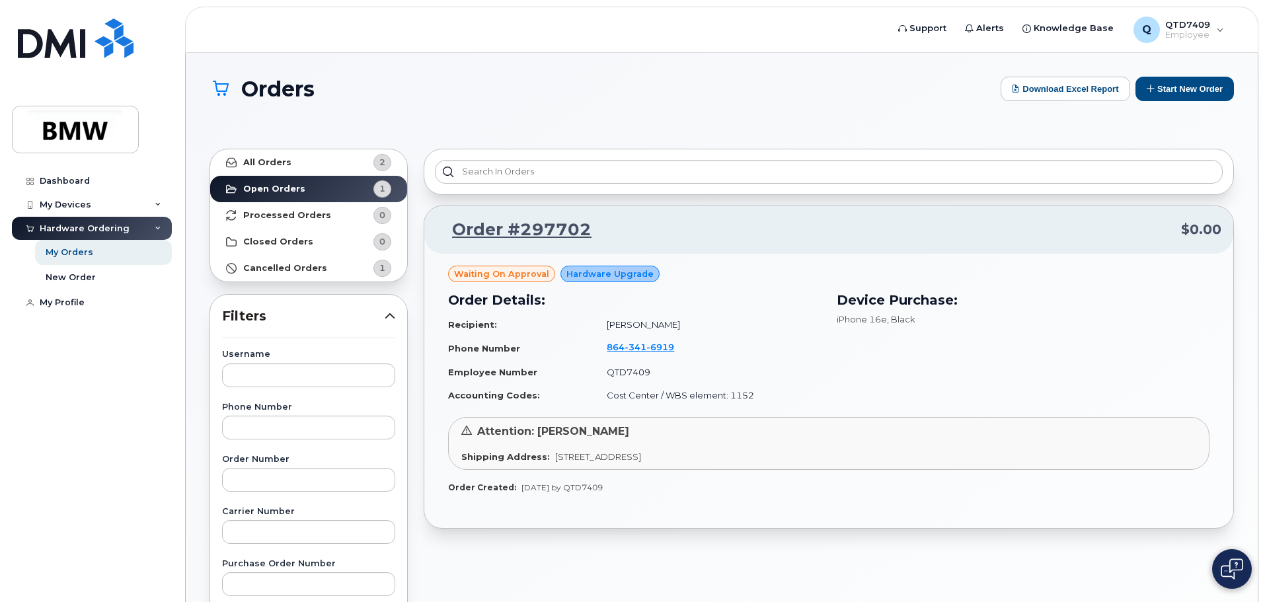
click at [634, 274] on span "Hardware Upgrade" at bounding box center [609, 274] width 87 height 13
drag, startPoint x: 940, startPoint y: 286, endPoint x: 901, endPoint y: 299, distance: 41.2
click at [939, 287] on div "Device Purchase: iPhone 16e , Black" at bounding box center [1023, 348] width 389 height 132
click at [593, 274] on span "Hardware Upgrade" at bounding box center [609, 274] width 87 height 13
click at [528, 277] on span "Waiting On Approval" at bounding box center [501, 274] width 95 height 13
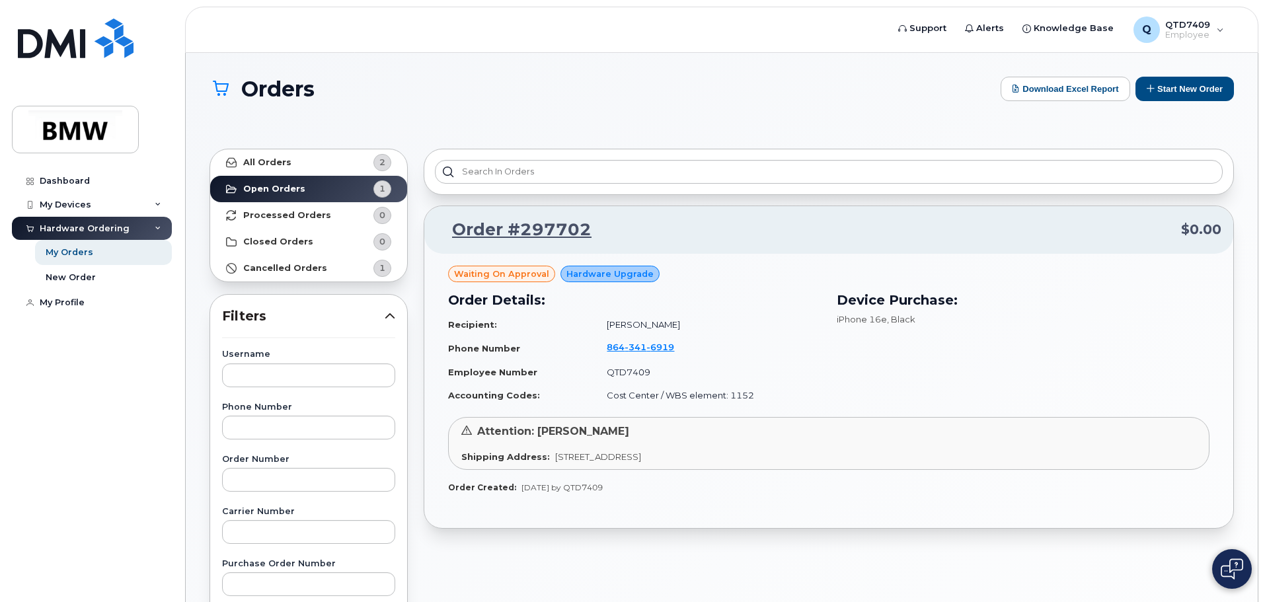
click at [529, 243] on div "Order #297702 $0.00" at bounding box center [828, 230] width 809 height 48
click at [310, 163] on link "All Orders 2" at bounding box center [308, 162] width 197 height 26
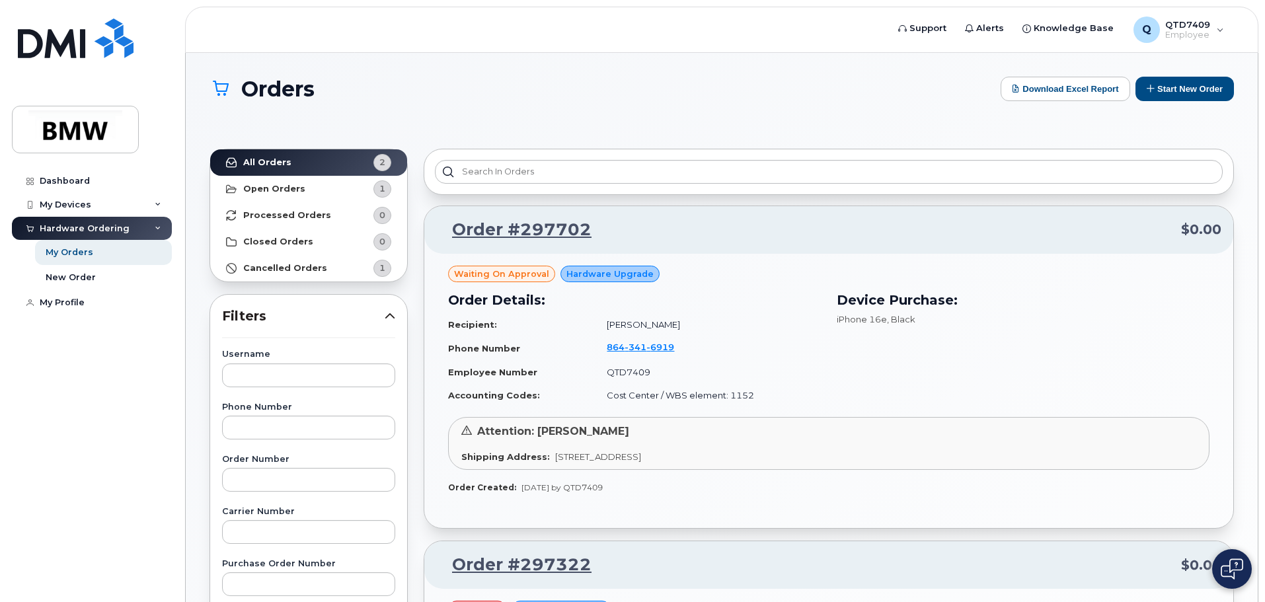
click at [980, 346] on div "Device Purchase: iPhone 16e , Black" at bounding box center [1023, 348] width 389 height 132
click at [619, 287] on div "Order Details: Recipient: [PERSON_NAME] Phone Number [PHONE_NUMBER] Employee Nu…" at bounding box center [634, 348] width 389 height 132
